Goal: Entertainment & Leisure: Consume media (video, audio)

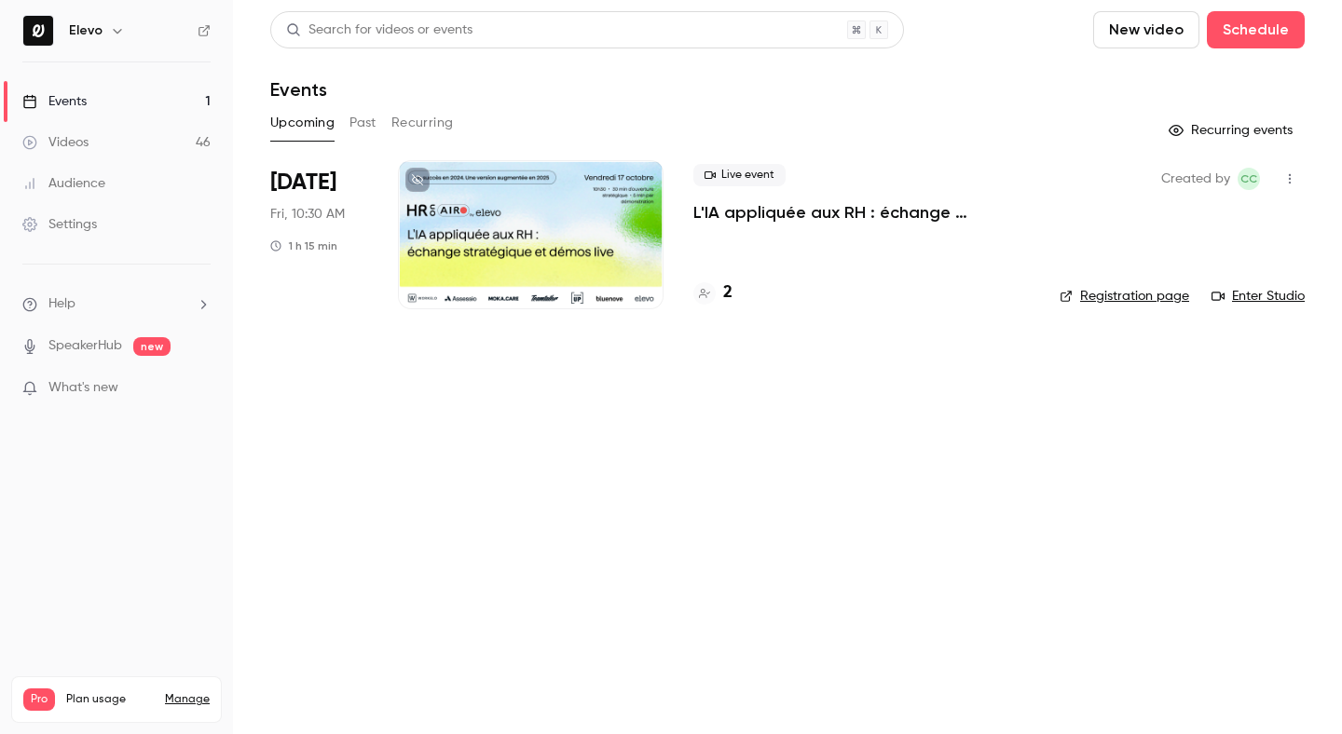
click at [144, 154] on link "Videos 46" at bounding box center [116, 142] width 233 height 41
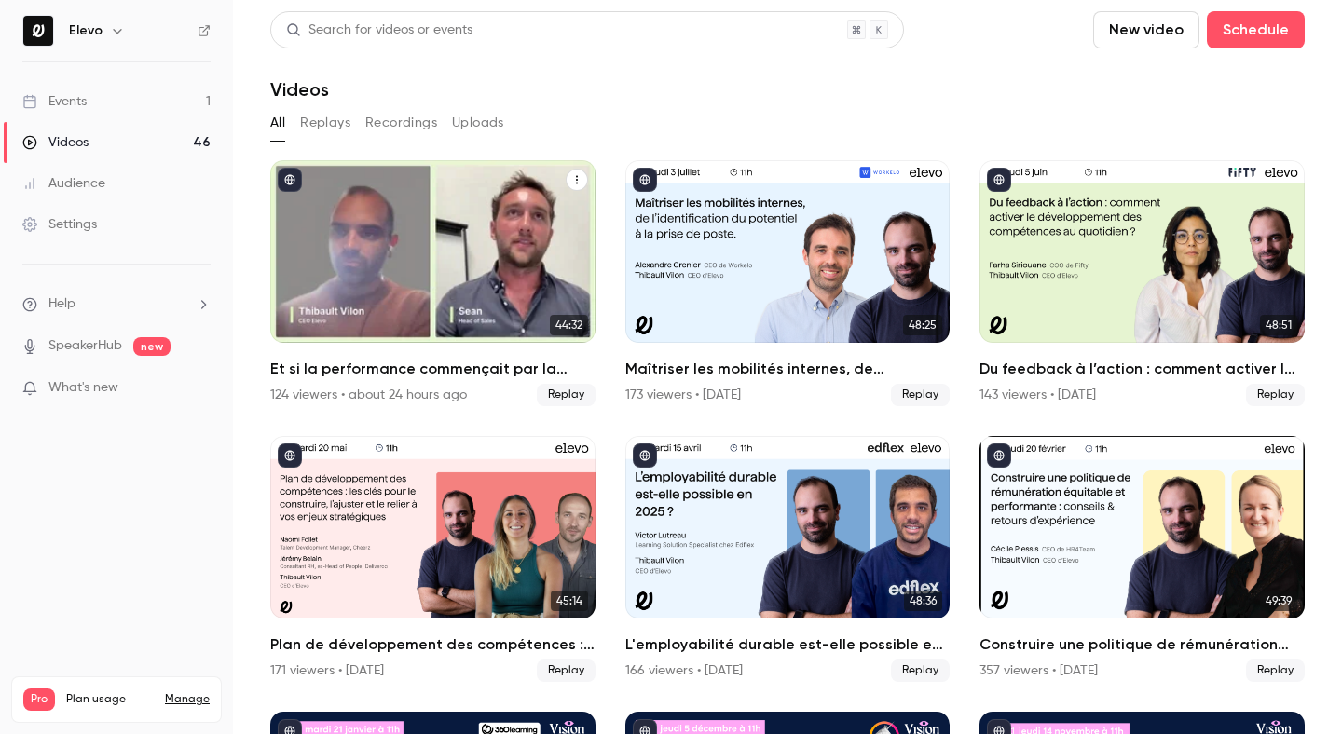
click at [354, 274] on div "Et si la performance commençait par la santé mentale des équipes ?" at bounding box center [432, 251] width 325 height 183
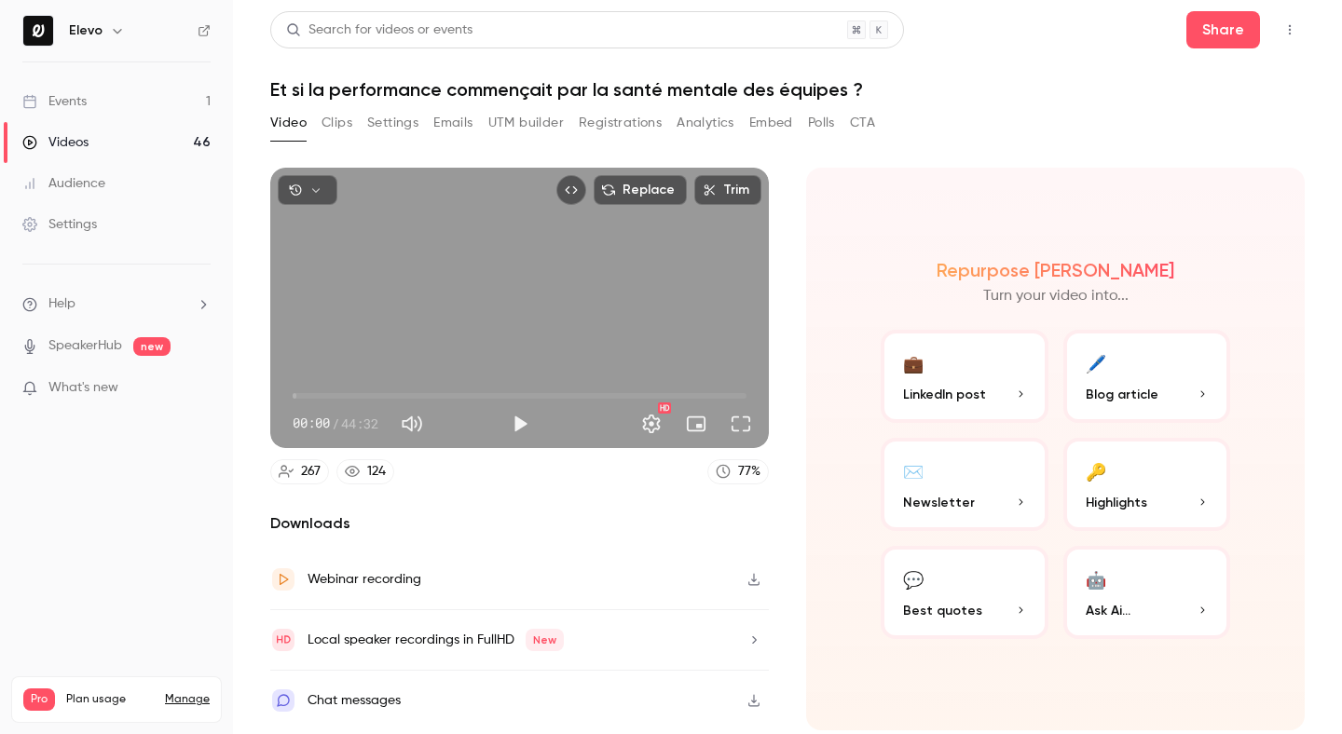
click at [318, 184] on icon "button" at bounding box center [315, 190] width 13 height 13
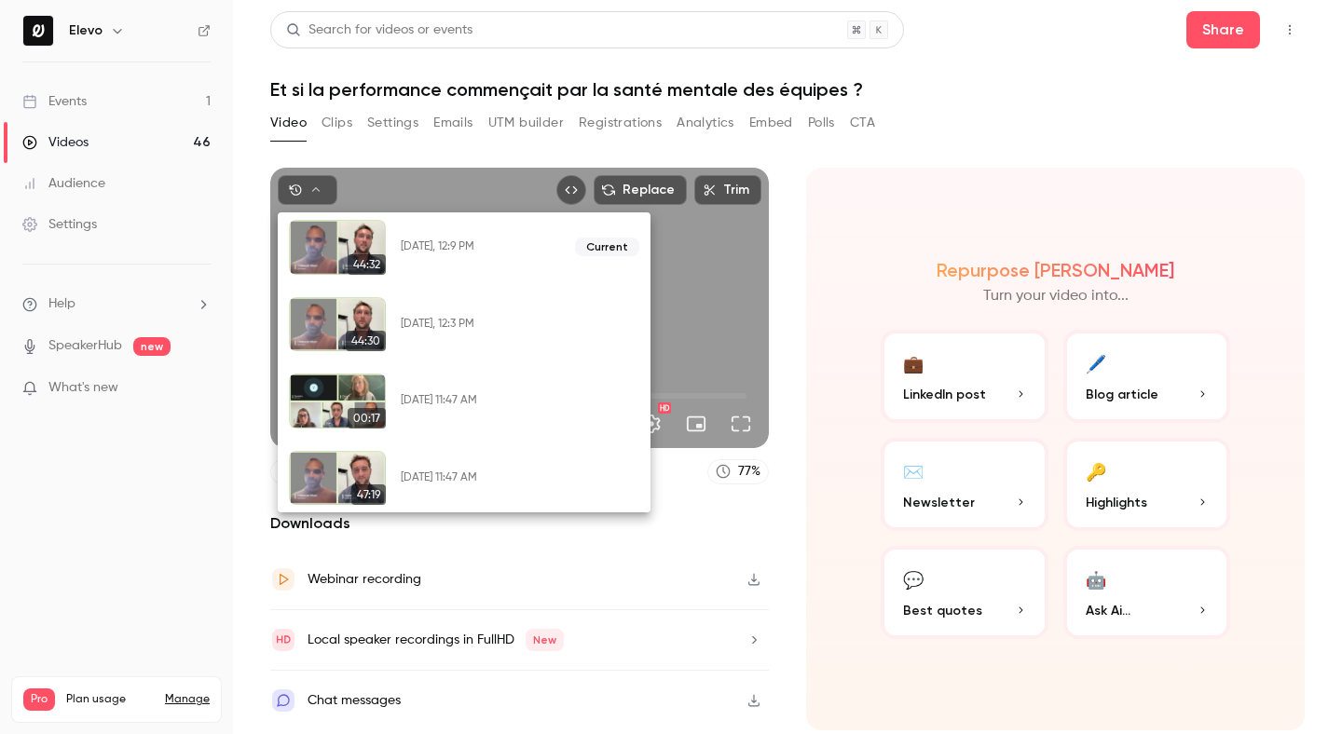
click at [420, 651] on div at bounding box center [671, 367] width 1342 height 734
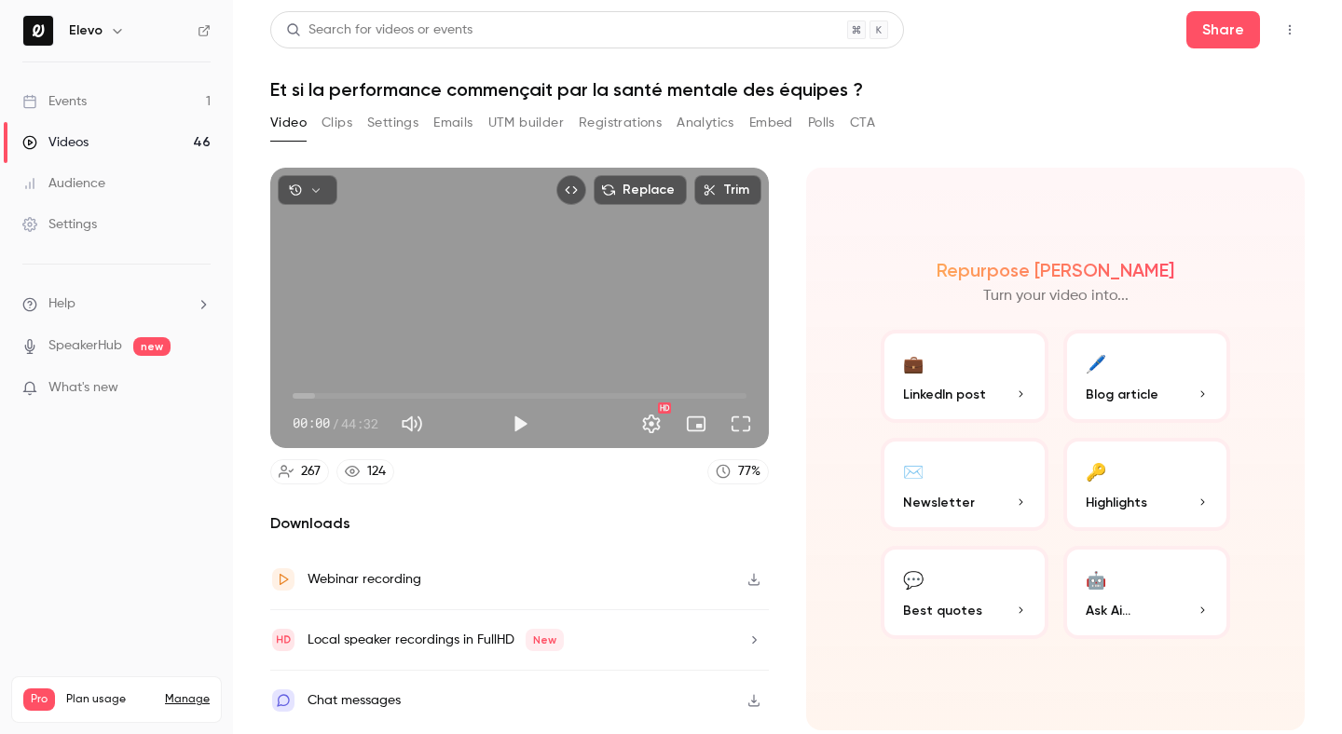
click at [420, 639] on div "Local speaker recordings in FullHD New" at bounding box center [435, 640] width 256 height 22
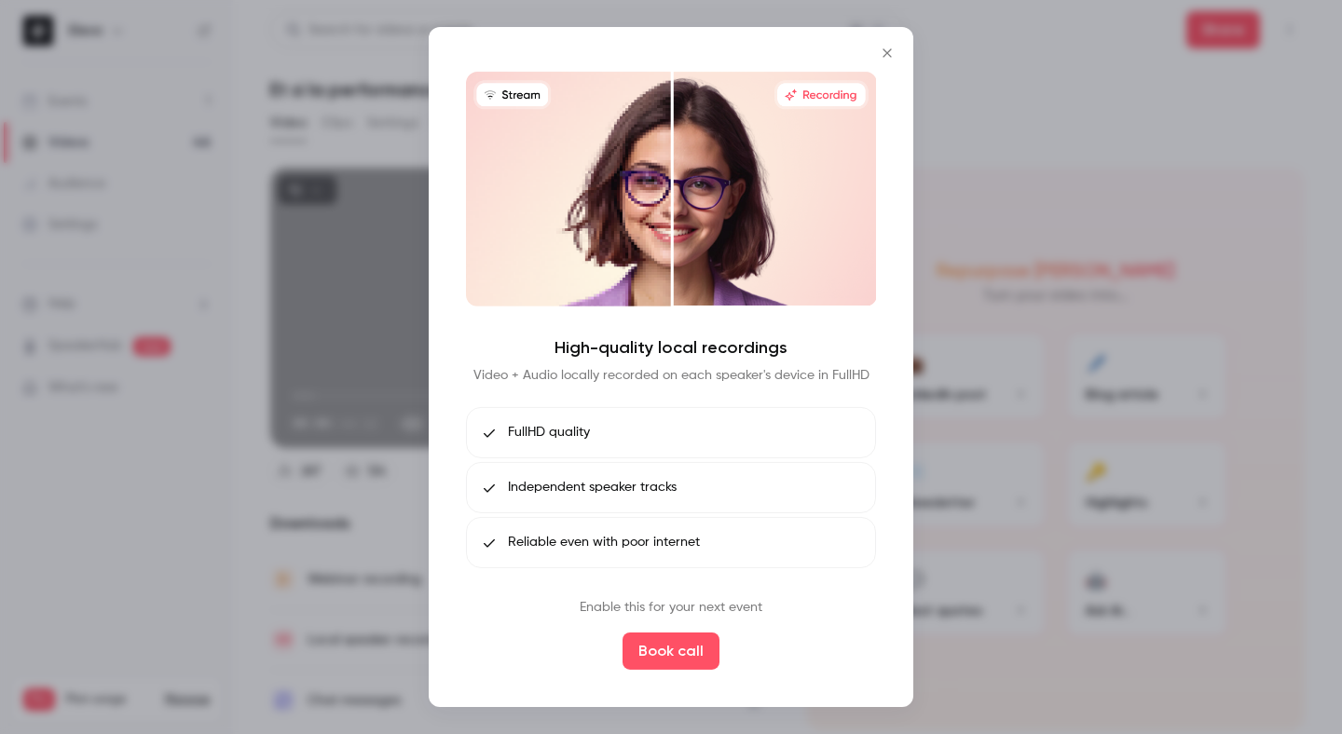
click at [389, 593] on div at bounding box center [671, 367] width 1342 height 734
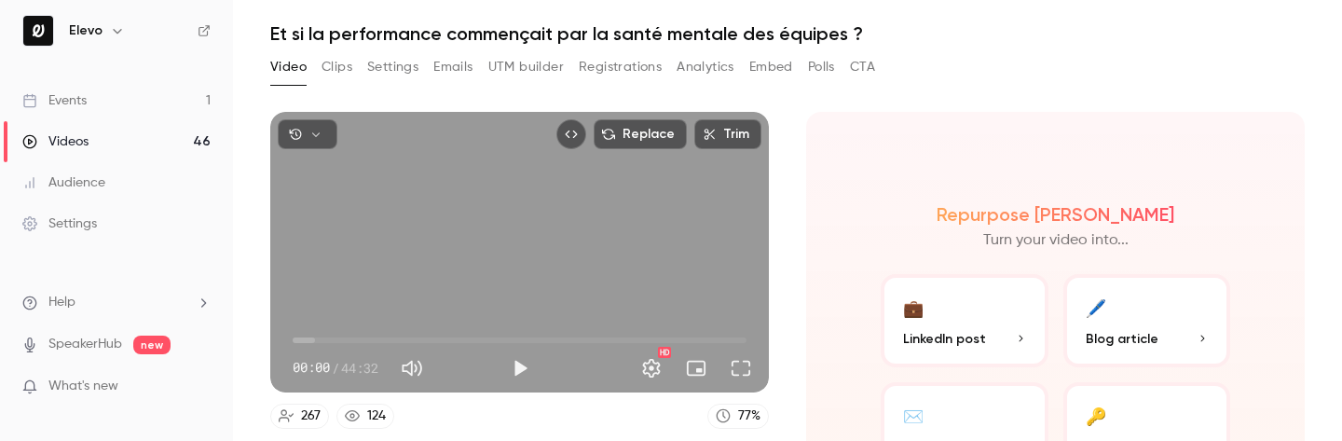
scroll to position [91, 0]
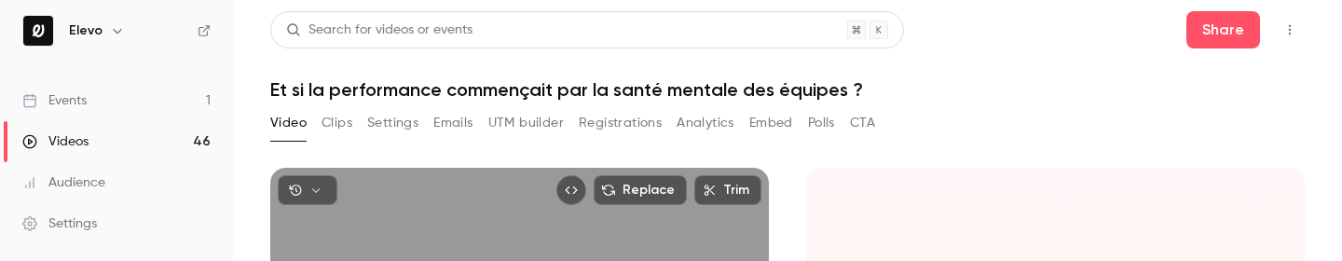
click at [323, 182] on button "button" at bounding box center [308, 190] width 60 height 30
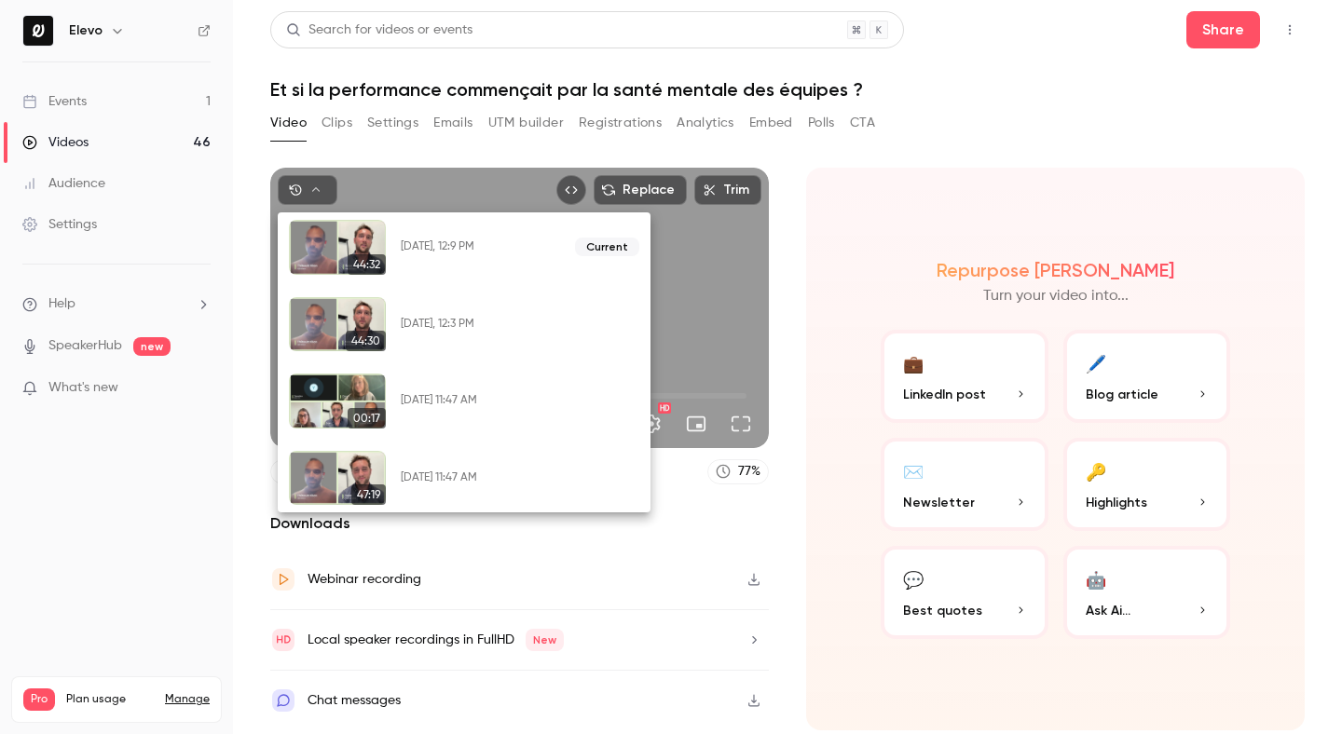
click at [310, 187] on div at bounding box center [671, 367] width 1342 height 734
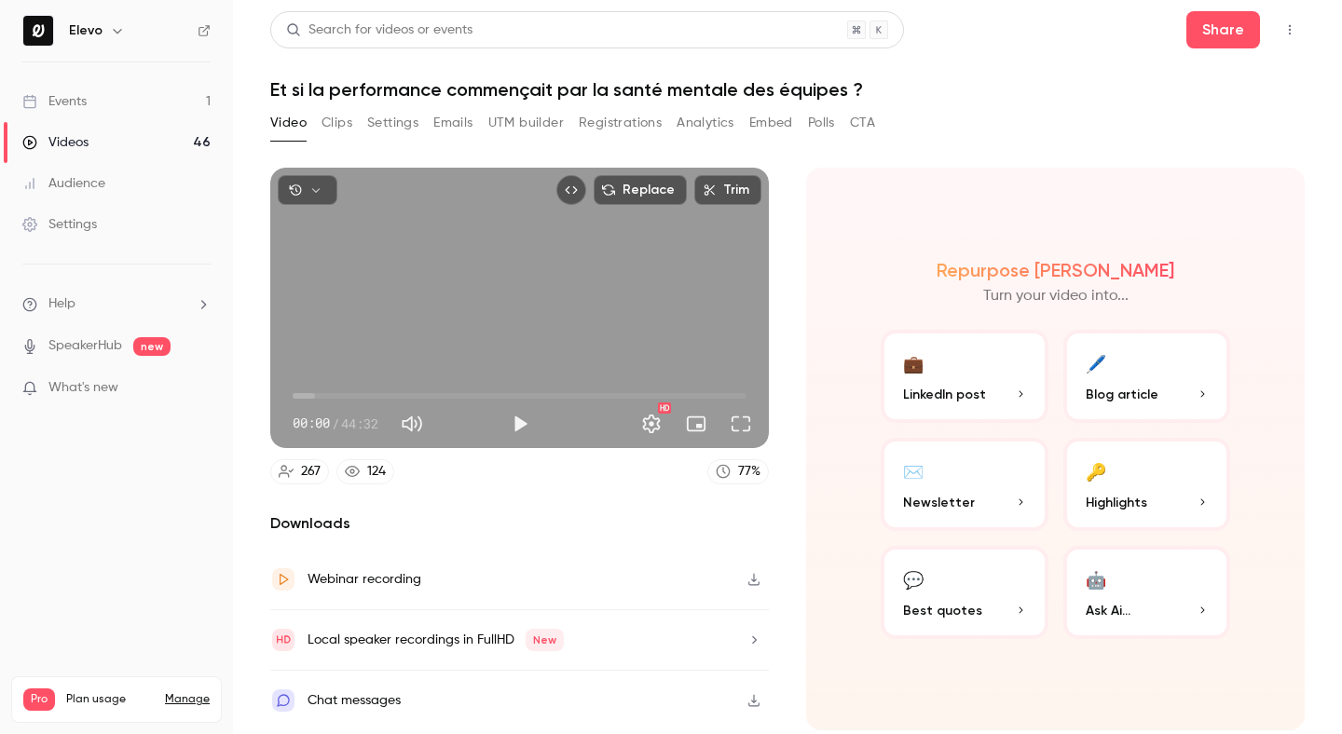
click at [305, 186] on button "button" at bounding box center [308, 190] width 60 height 30
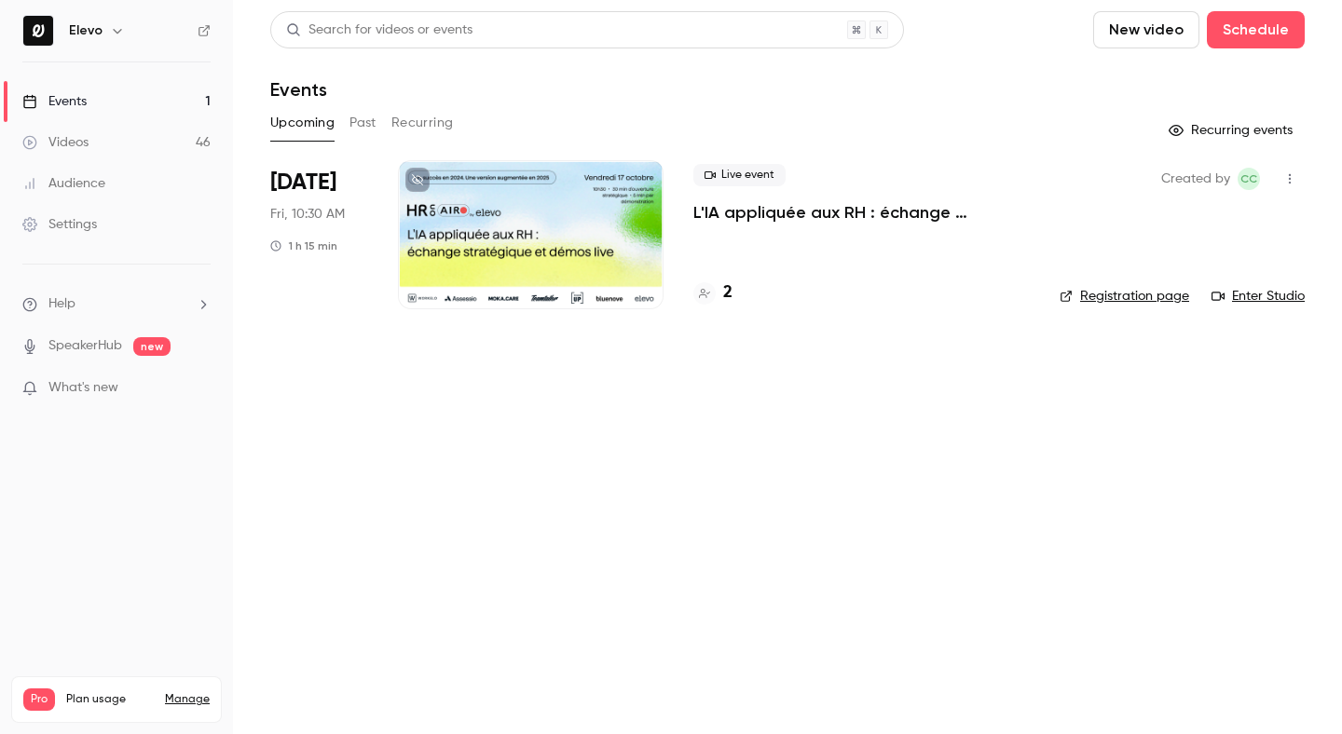
click at [170, 142] on link "Videos 46" at bounding box center [116, 142] width 233 height 41
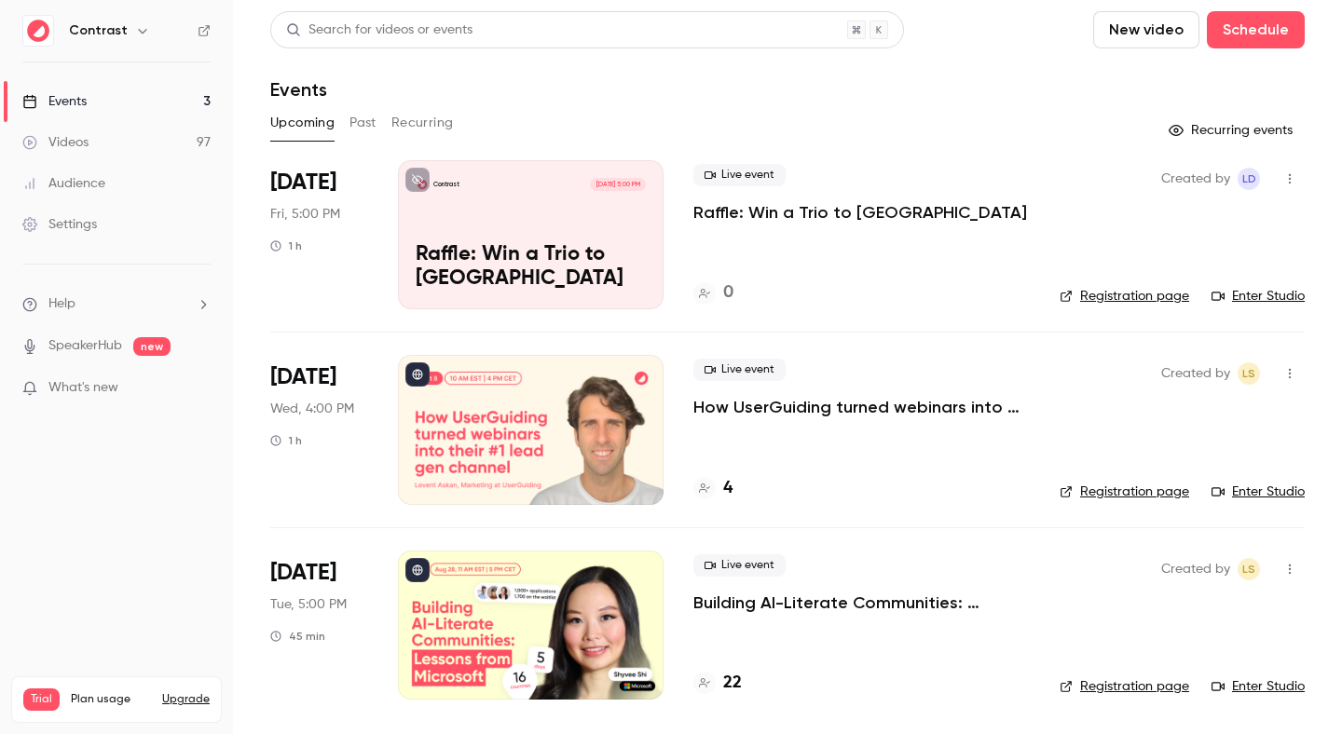
click at [152, 141] on link "Videos 97" at bounding box center [116, 142] width 233 height 41
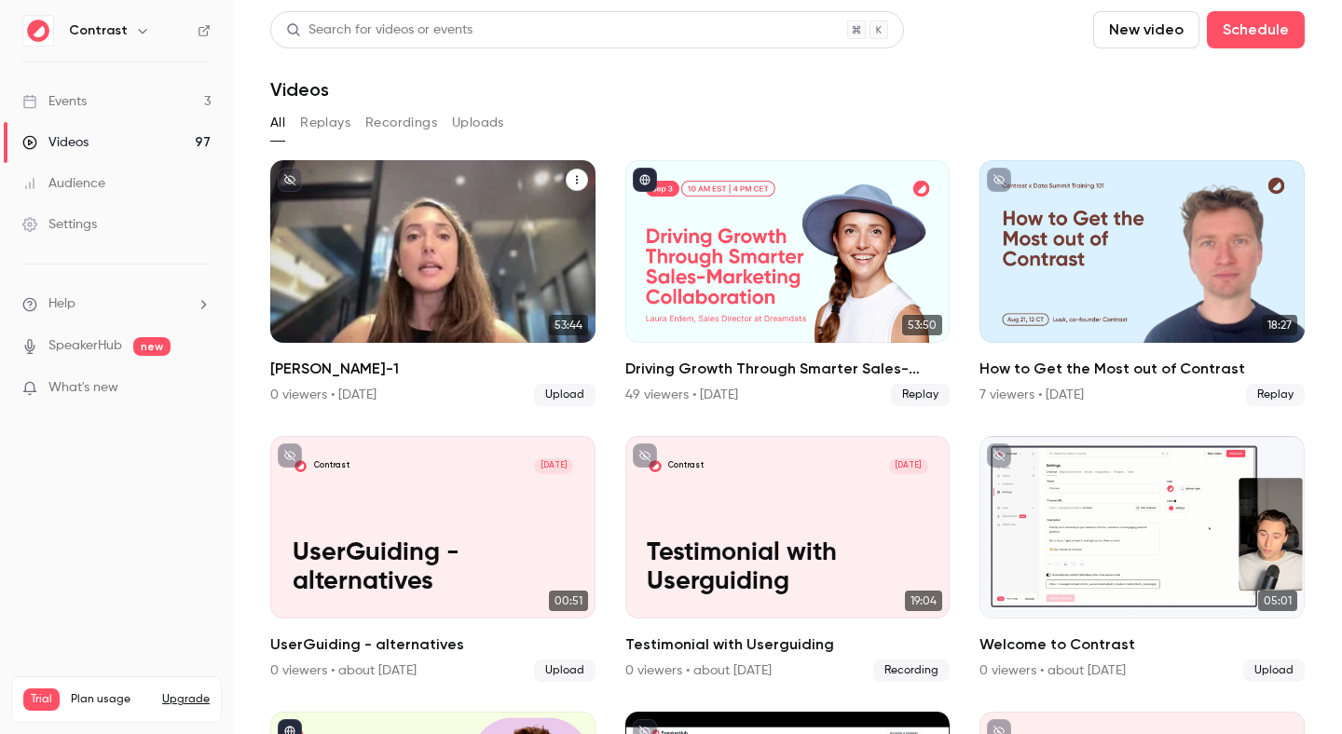
click at [430, 306] on p "[PERSON_NAME]-1" at bounding box center [433, 307] width 281 height 30
click at [323, 251] on div "Contrast [DATE] [PERSON_NAME]-1" at bounding box center [432, 251] width 325 height 183
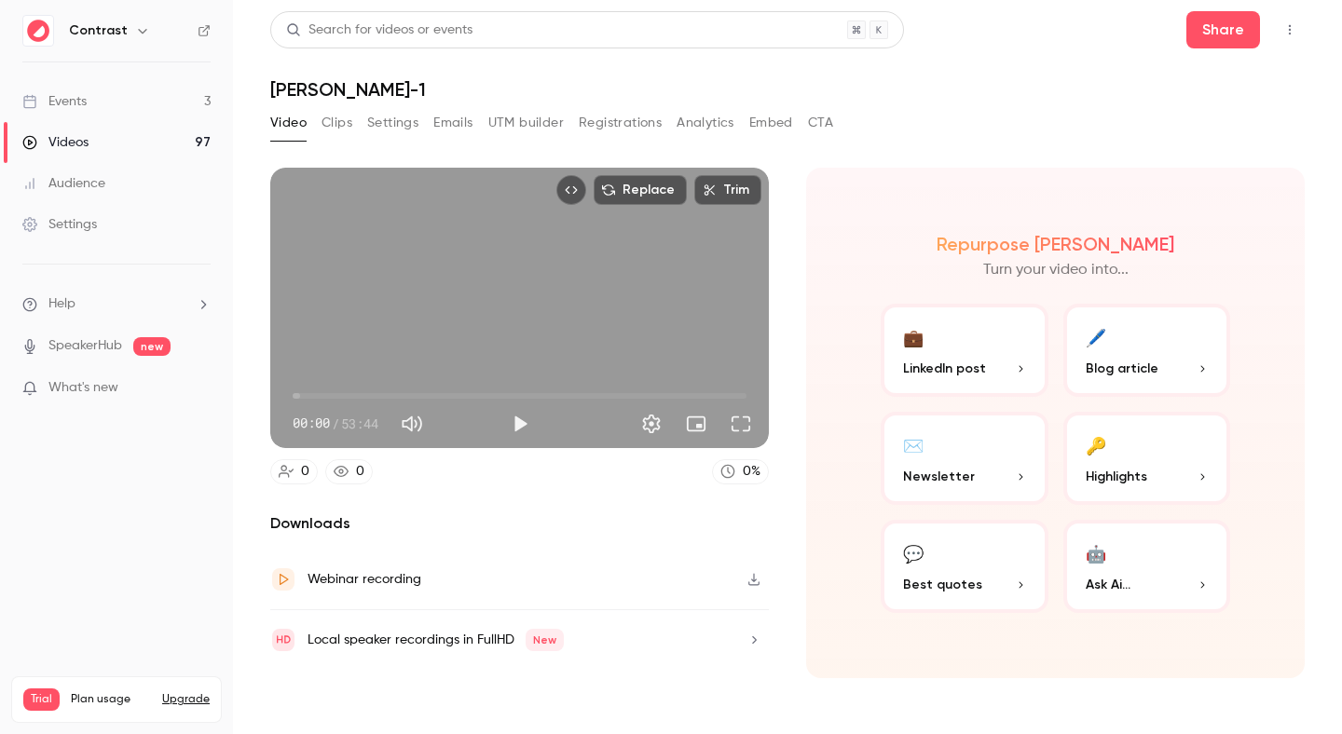
click at [483, 648] on div "Local speaker recordings in FullHD New" at bounding box center [435, 640] width 256 height 22
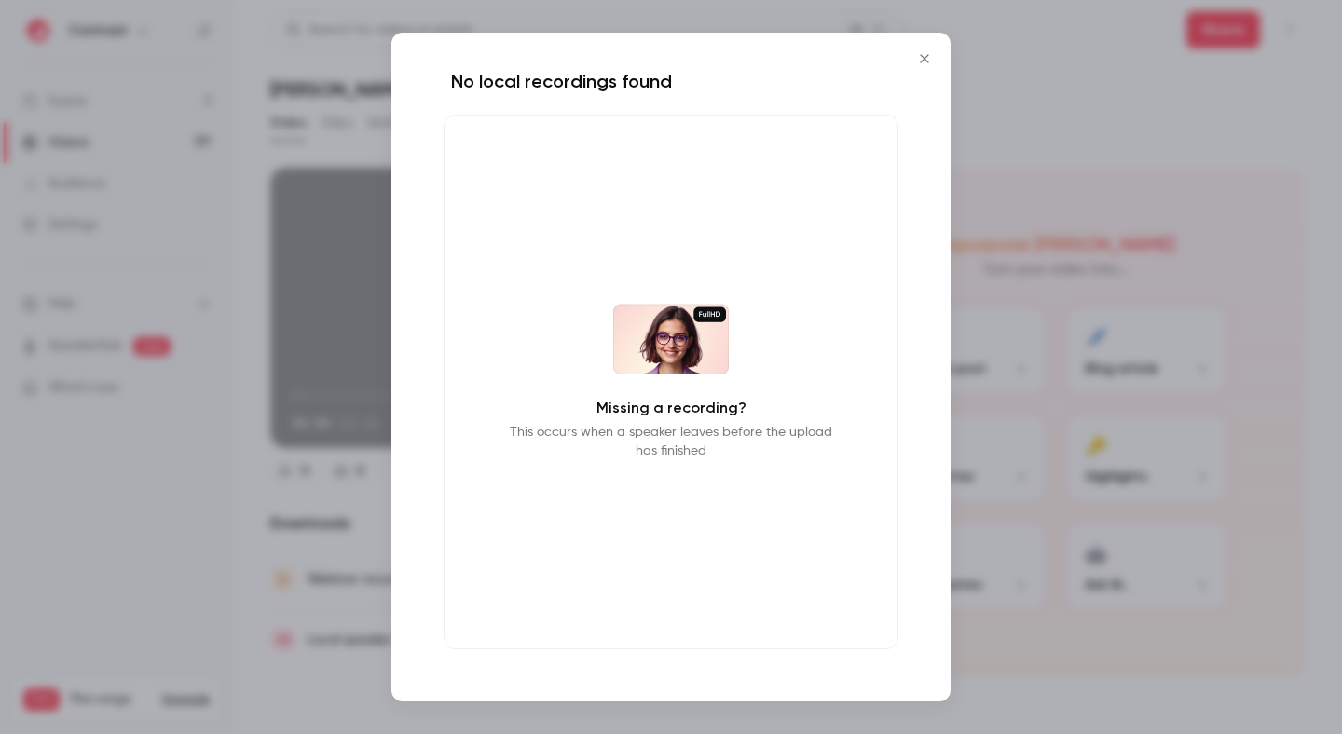
click at [312, 587] on div at bounding box center [671, 367] width 1342 height 734
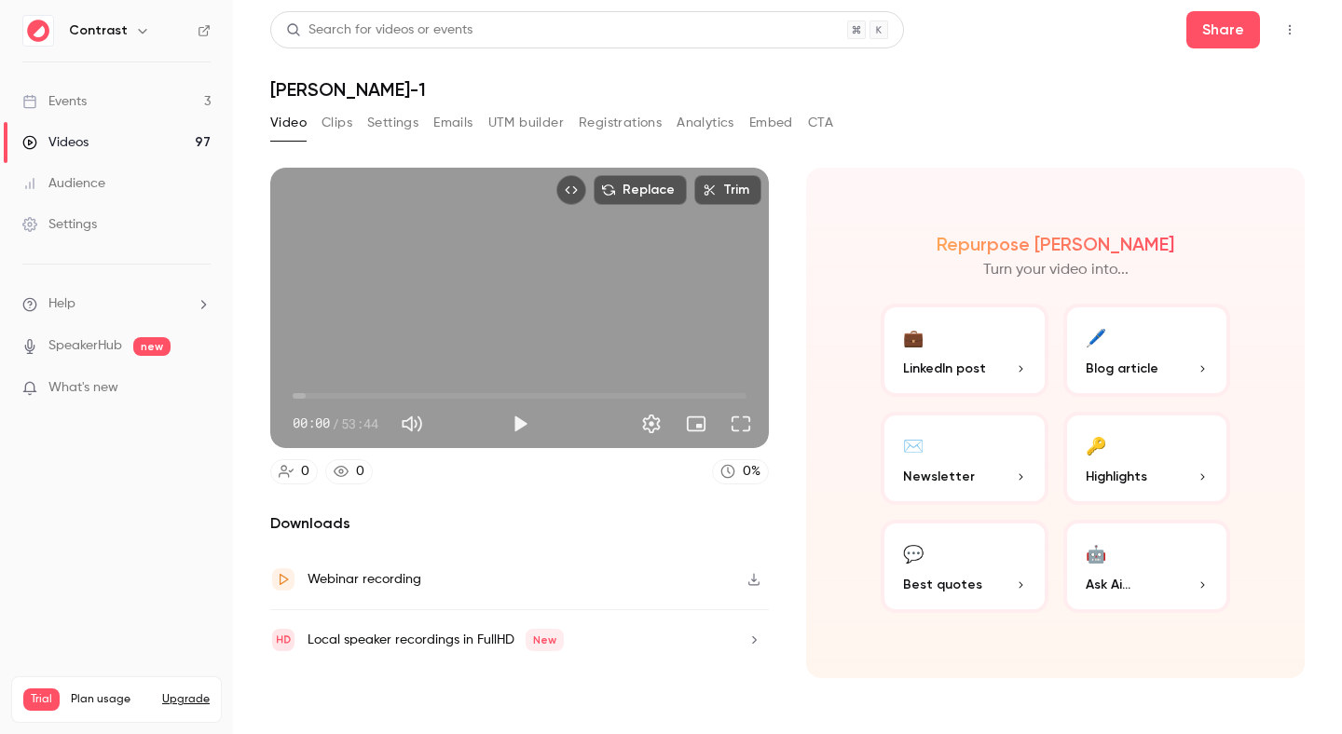
click at [100, 144] on link "Videos 97" at bounding box center [116, 142] width 233 height 41
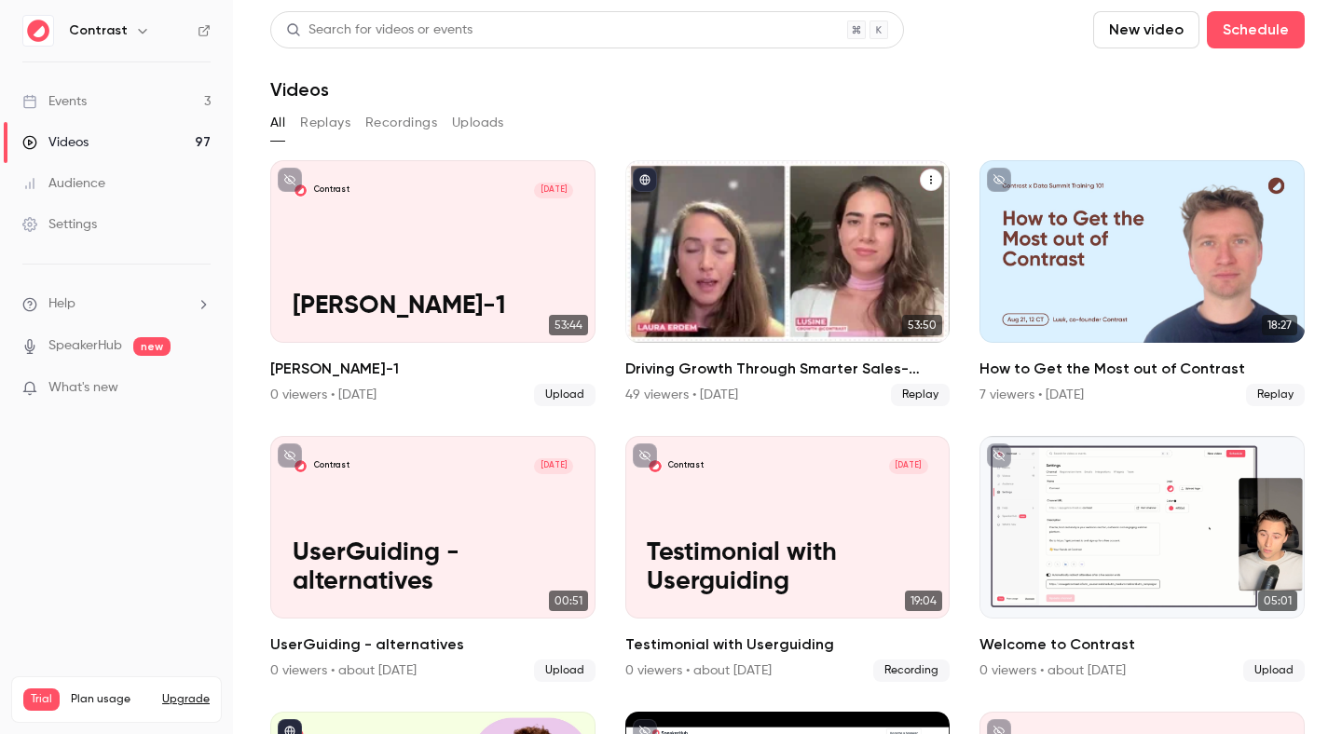
click at [756, 271] on div "Driving Growth Through Smarter Sales-Marketing Collaboration" at bounding box center [787, 251] width 325 height 183
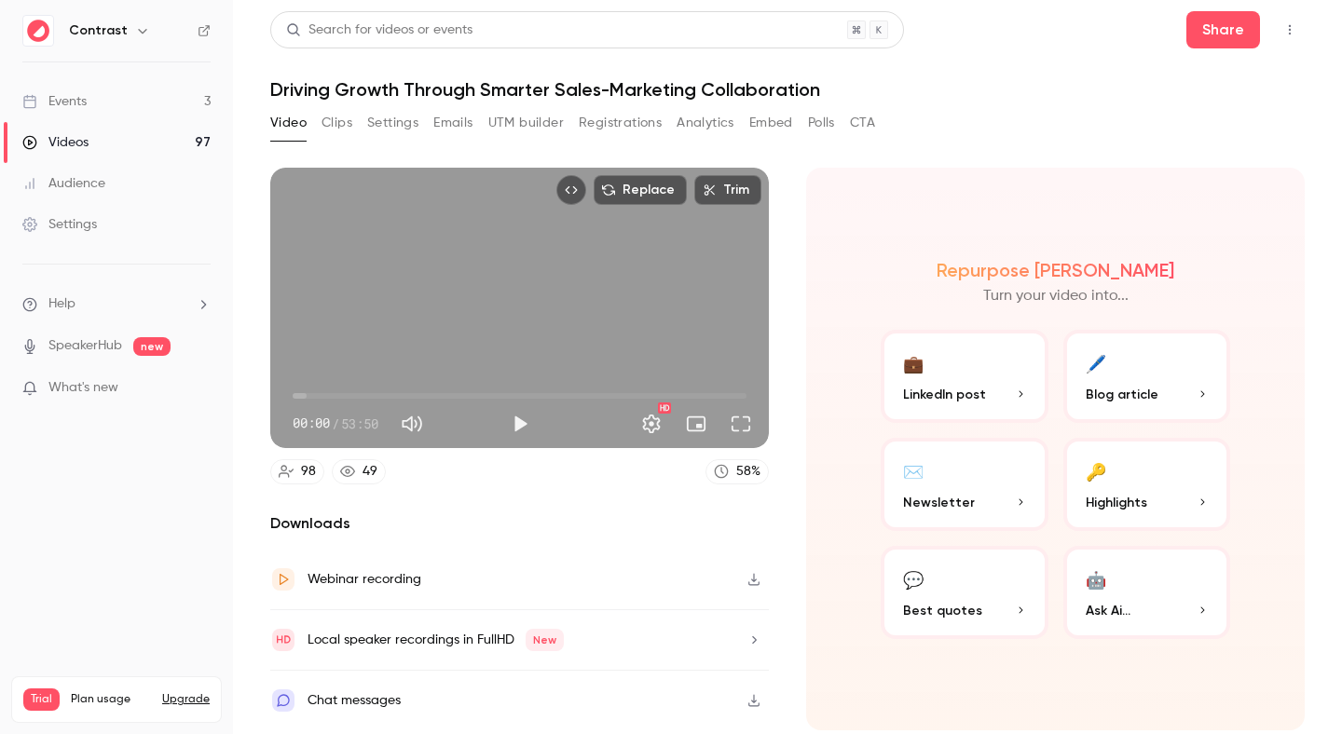
click at [784, 130] on button "Embed" at bounding box center [771, 123] width 44 height 30
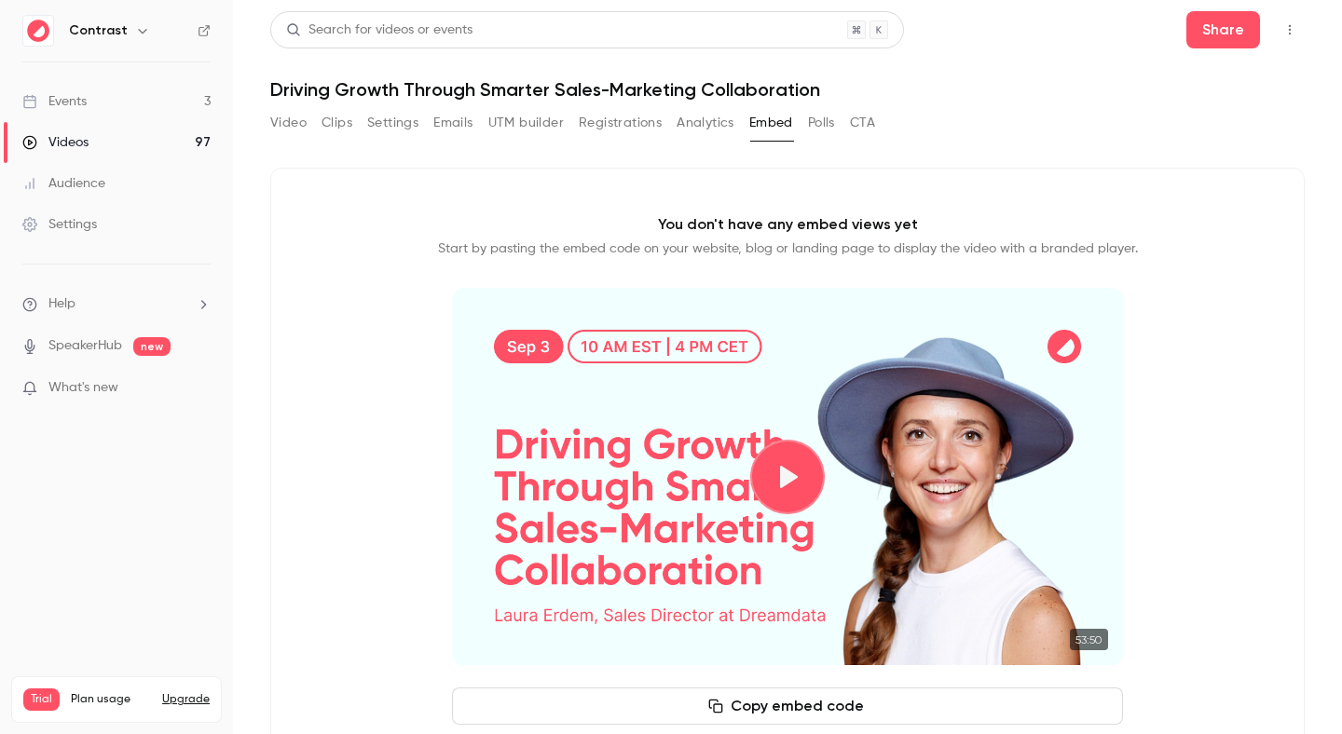
scroll to position [66, 0]
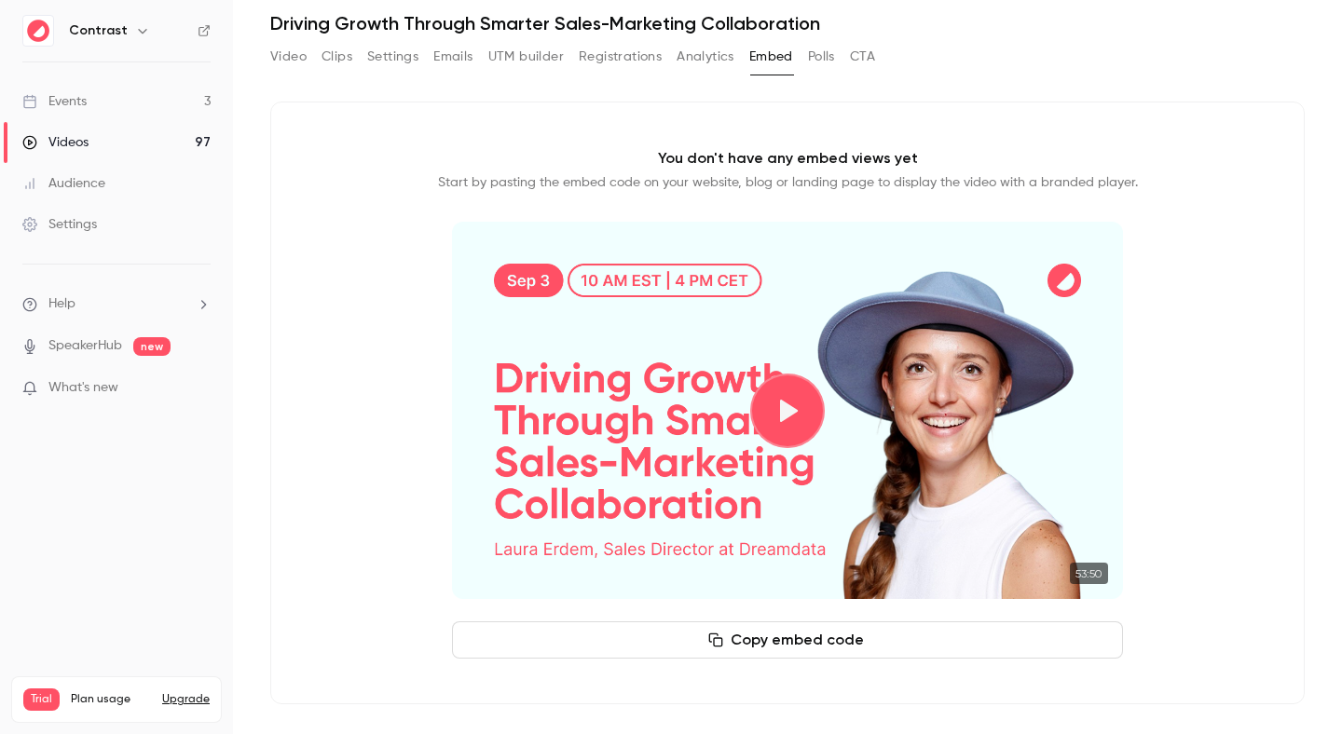
click at [786, 386] on button "Play video" at bounding box center [787, 411] width 75 height 75
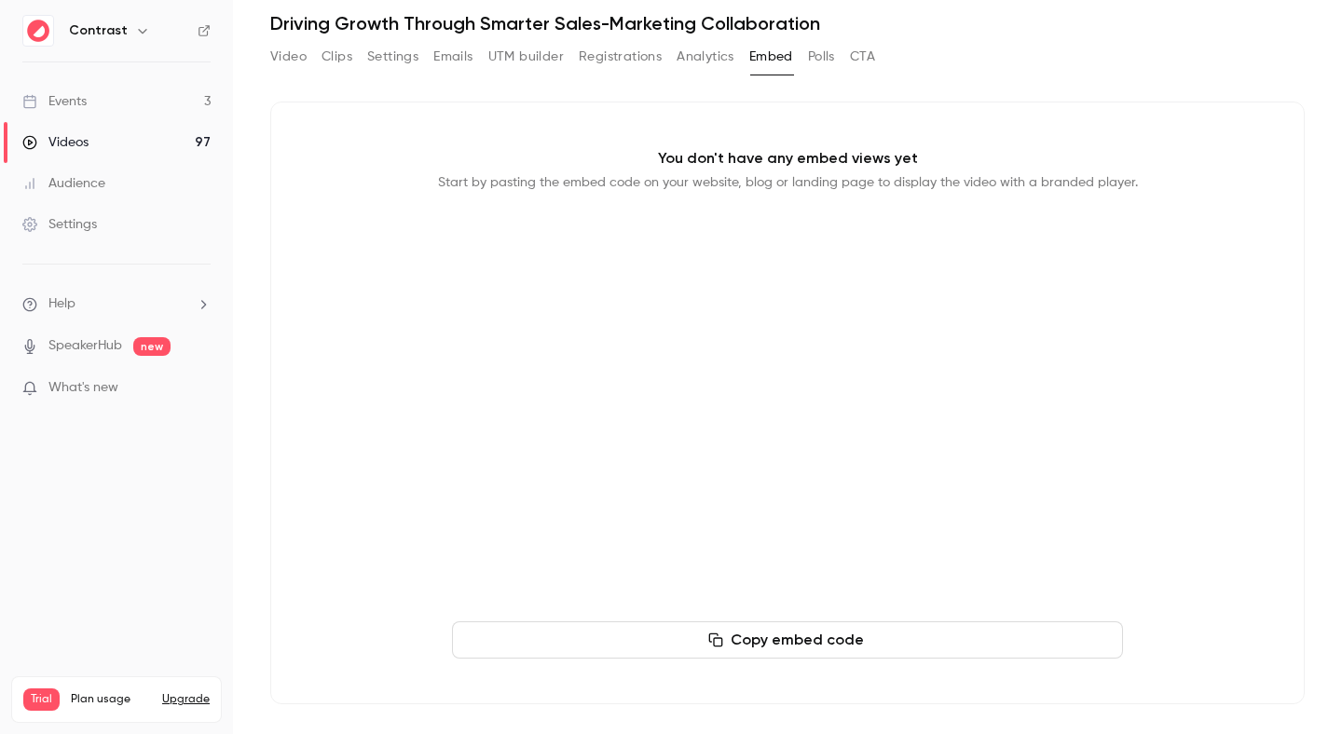
type input "***"
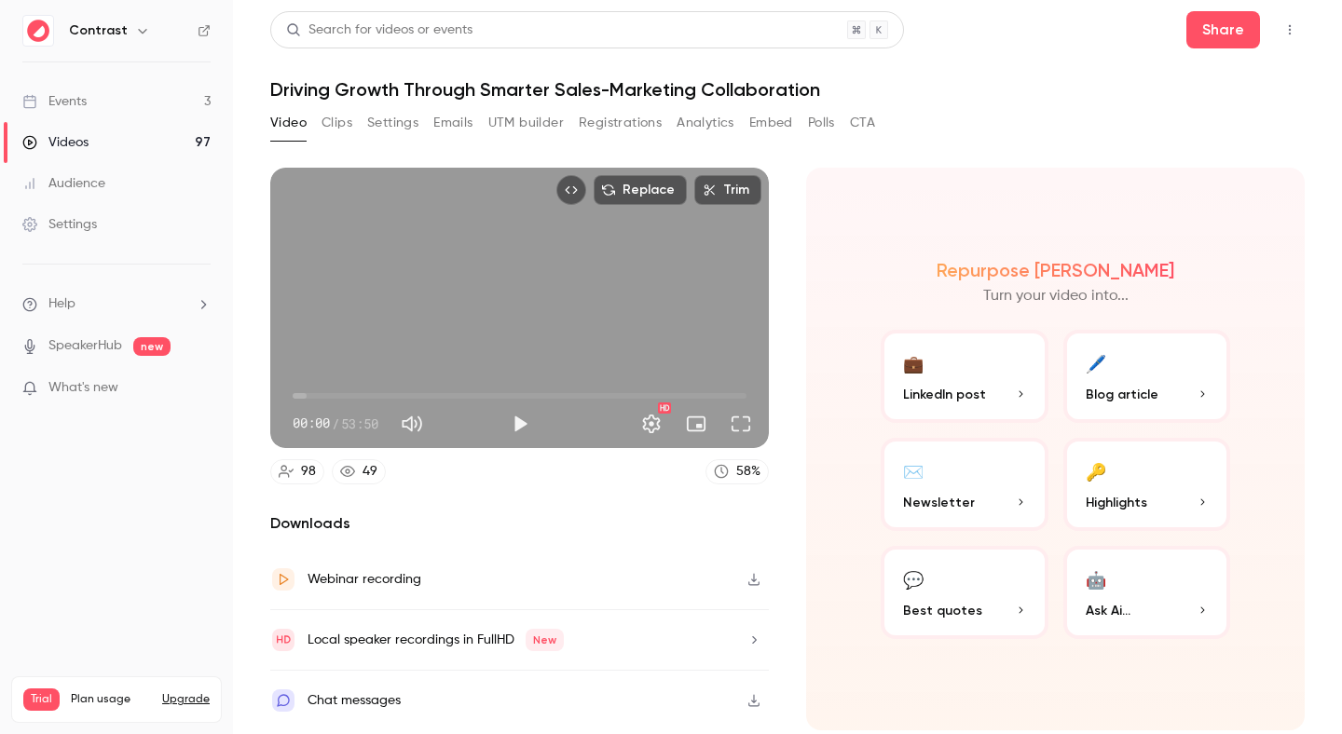
click at [97, 154] on link "Videos 97" at bounding box center [116, 142] width 233 height 41
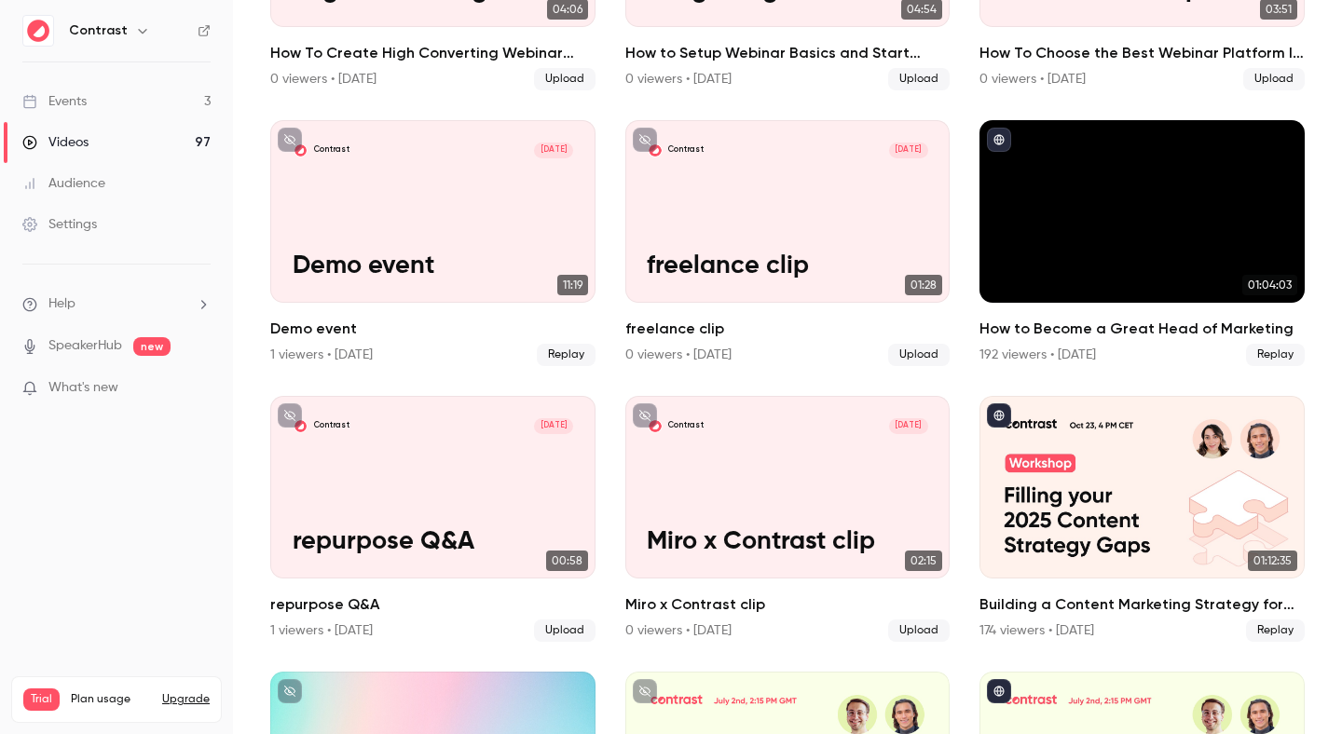
scroll to position [2246, 0]
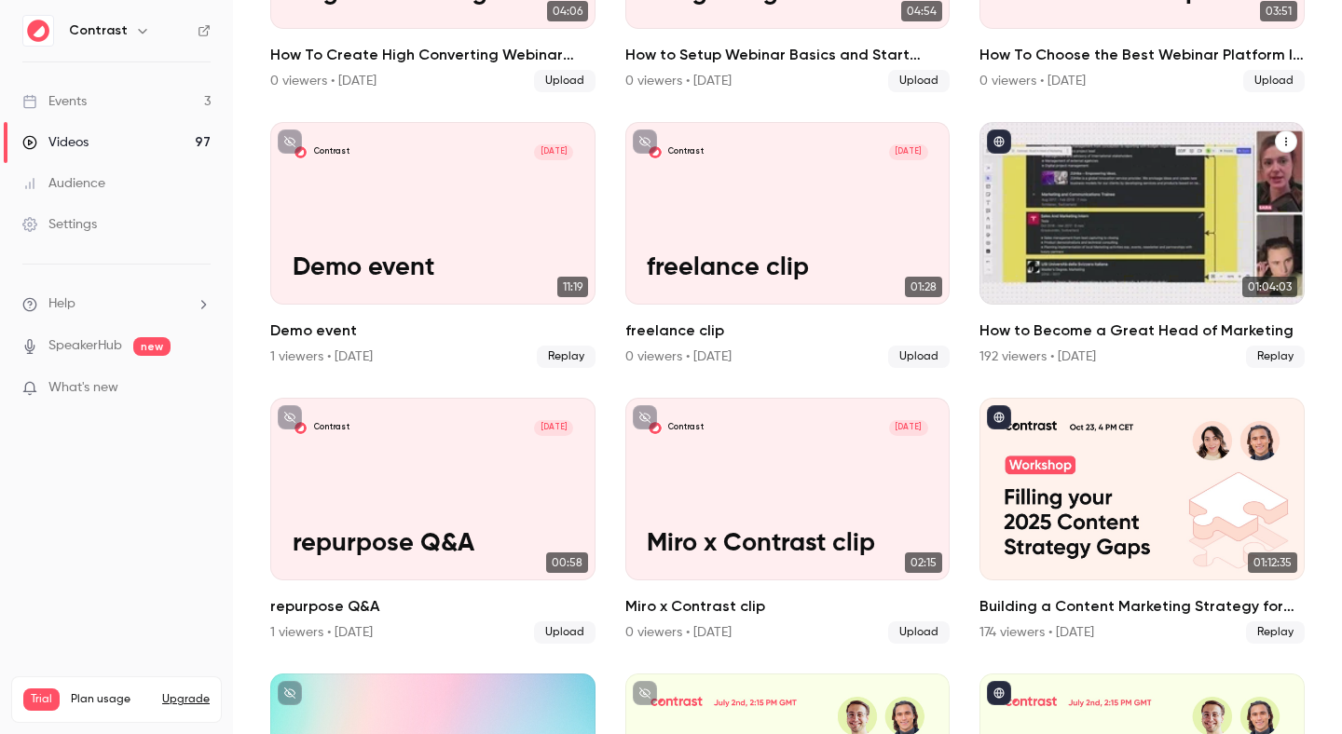
click at [1164, 203] on div "How to Become a Great Head of Marketing" at bounding box center [1141, 213] width 325 height 183
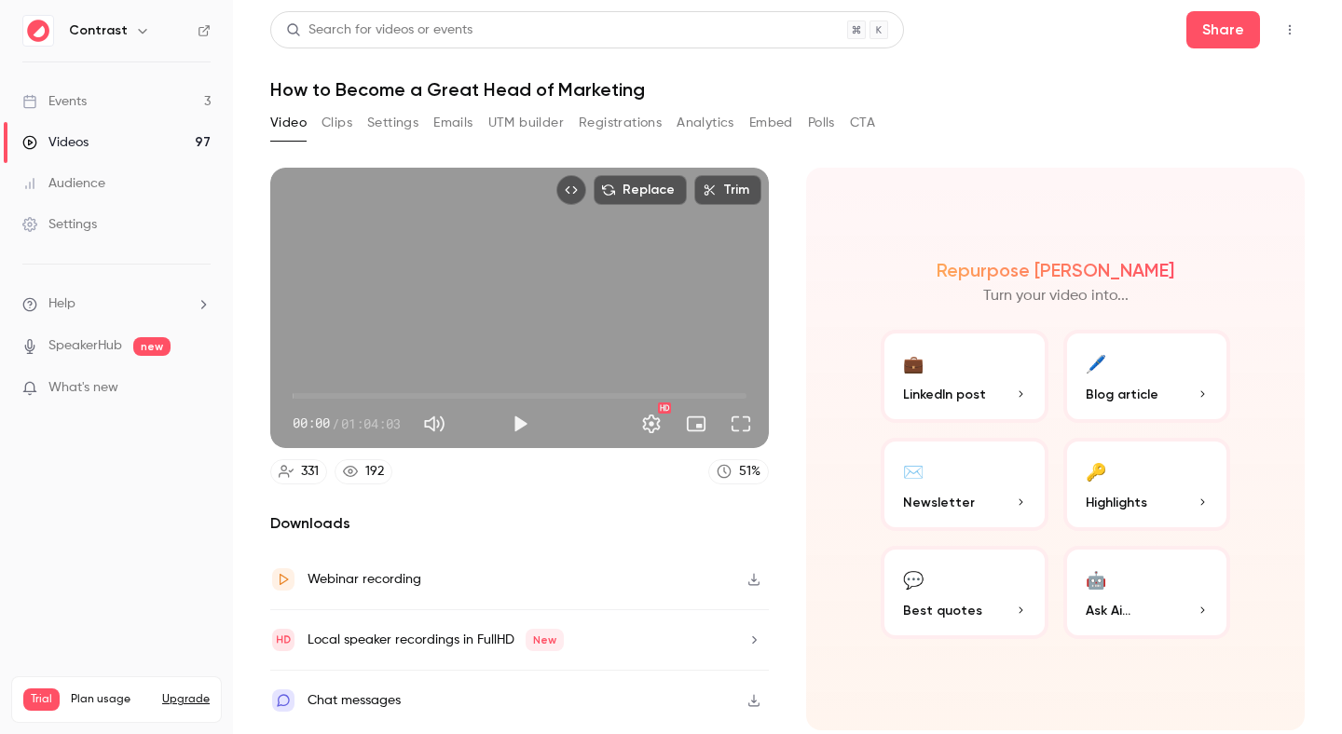
click at [771, 124] on button "Embed" at bounding box center [771, 123] width 44 height 30
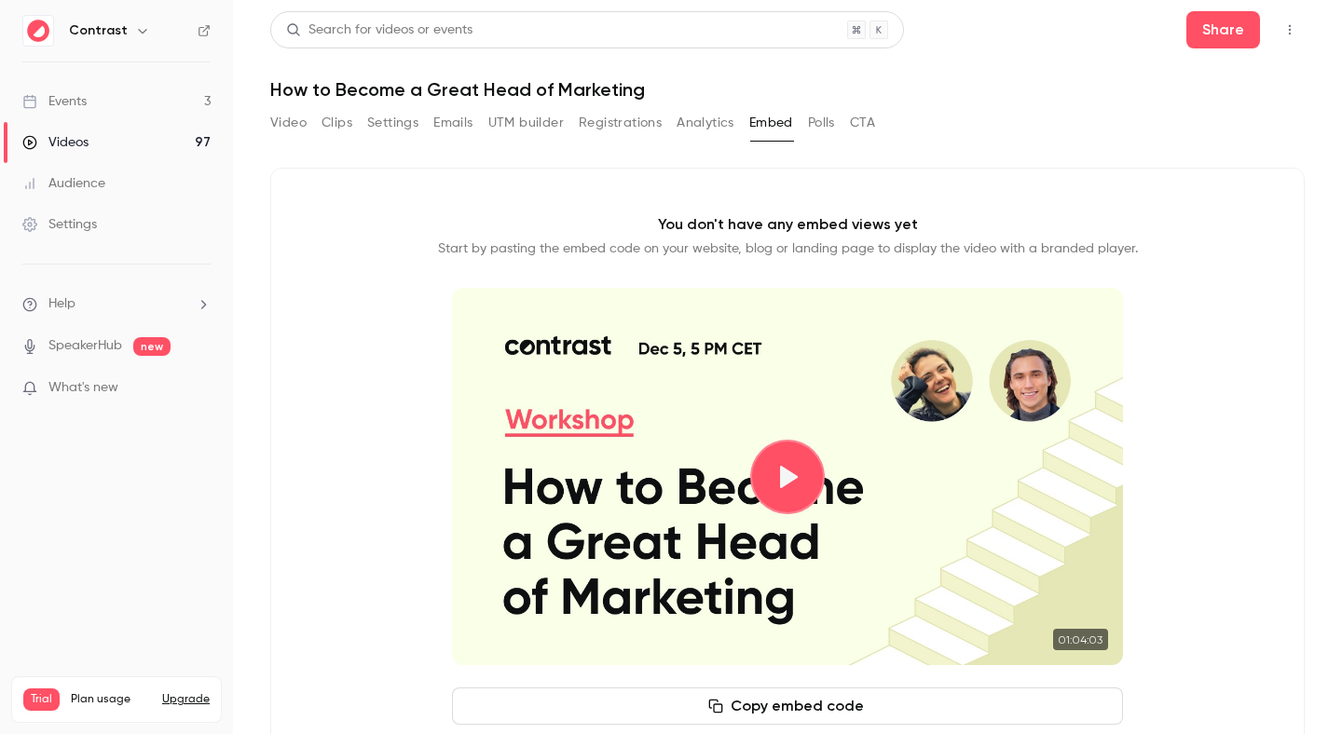
click at [745, 495] on section "01:04:03" at bounding box center [787, 476] width 671 height 377
click at [797, 465] on button "Play video" at bounding box center [787, 477] width 75 height 75
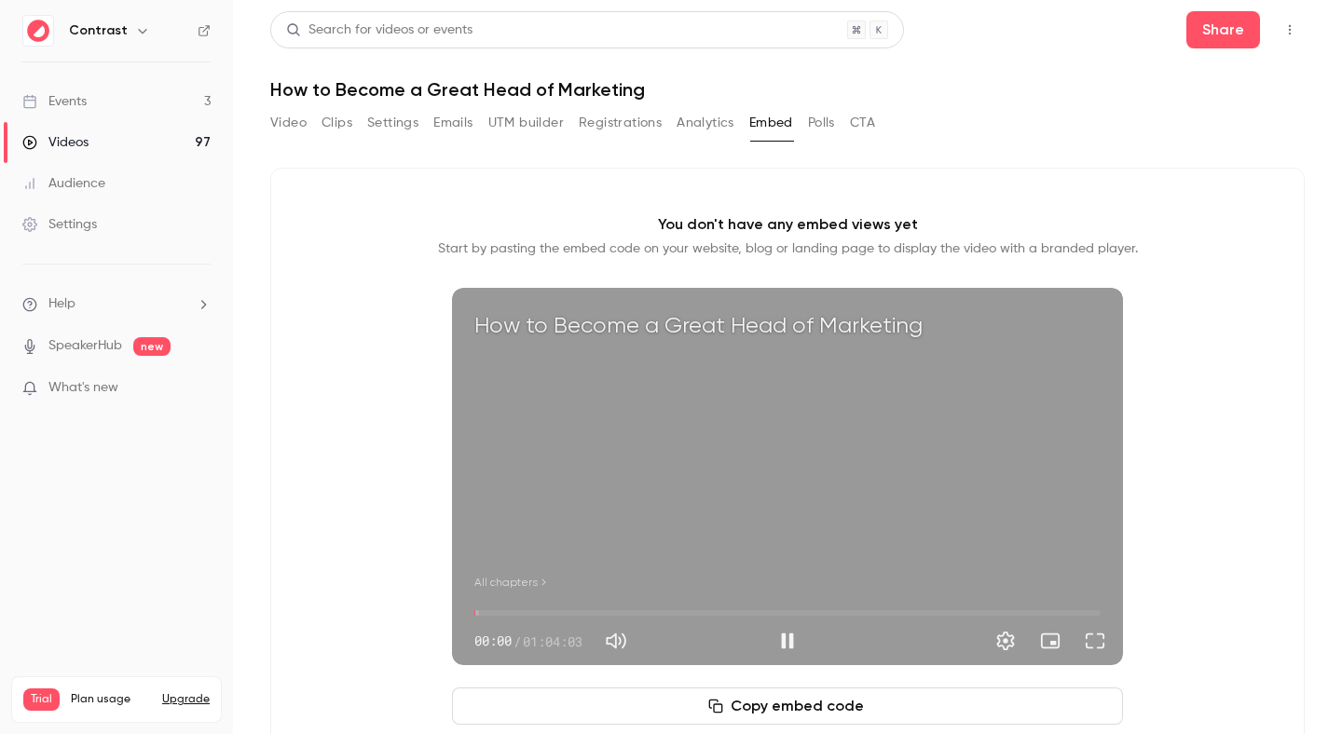
click at [524, 581] on span "All chapters" at bounding box center [505, 582] width 63 height 17
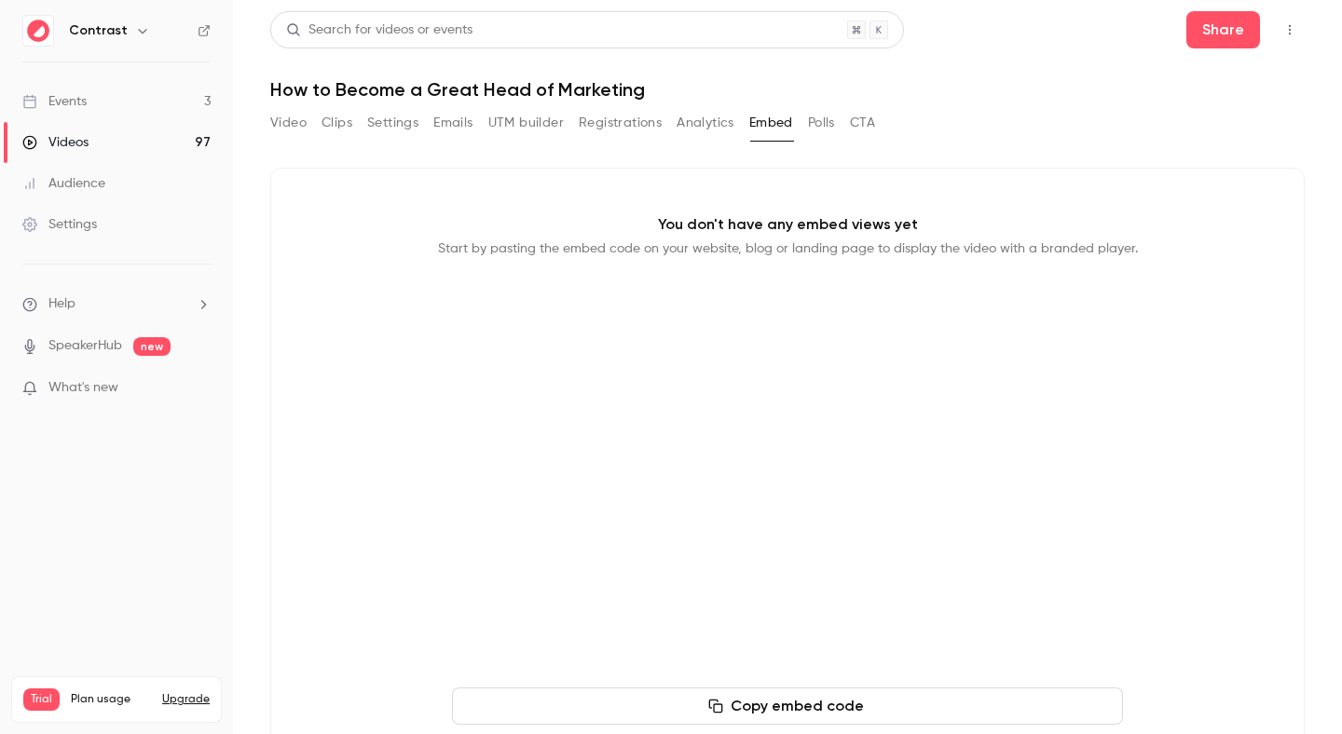
type input "***"
click at [365, 229] on div "You don't have any embed views yet Start by pasting the embed code on your webs…" at bounding box center [787, 469] width 1034 height 603
